Goal: Find specific page/section: Find specific page/section

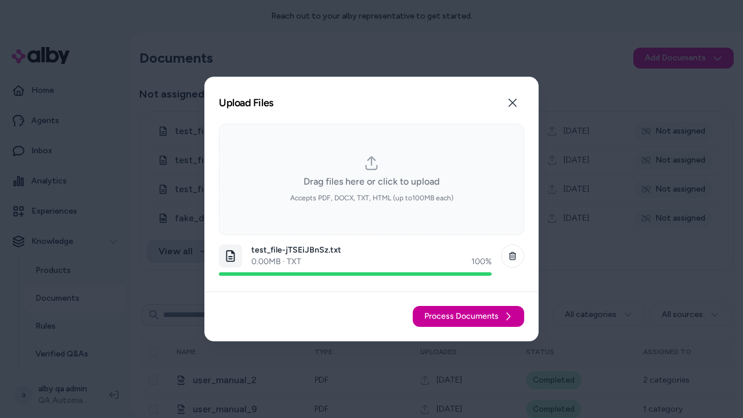
click at [469, 317] on span "Process Documents" at bounding box center [462, 317] width 74 height 12
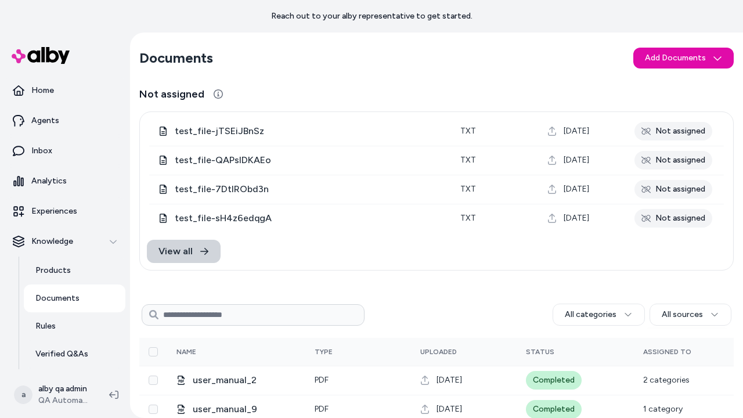
click at [174, 257] on span "View all" at bounding box center [176, 252] width 34 height 14
